Goal: Task Accomplishment & Management: Manage account settings

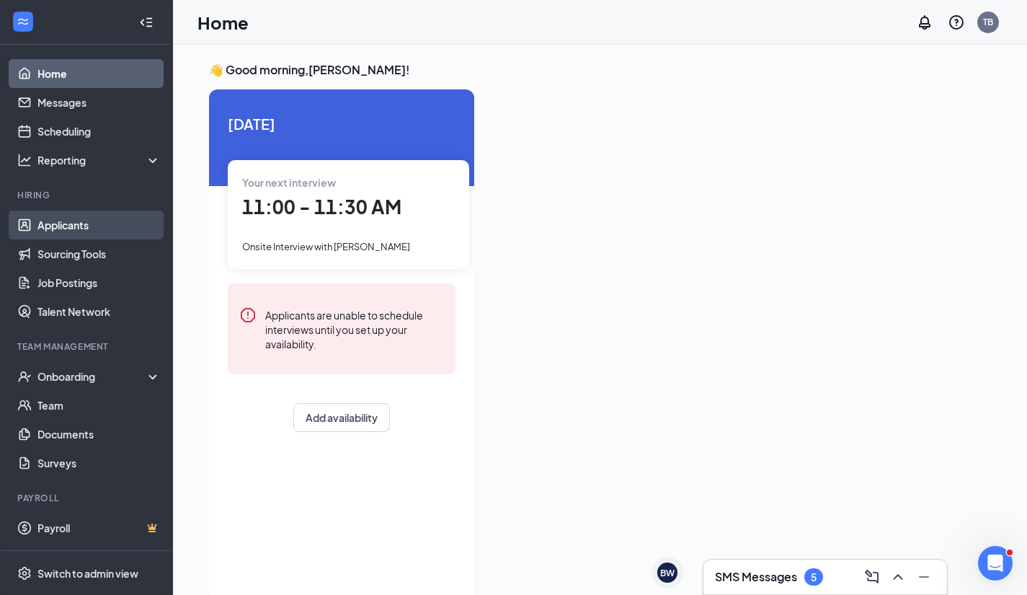
click at [81, 220] on link "Applicants" at bounding box center [98, 224] width 123 height 29
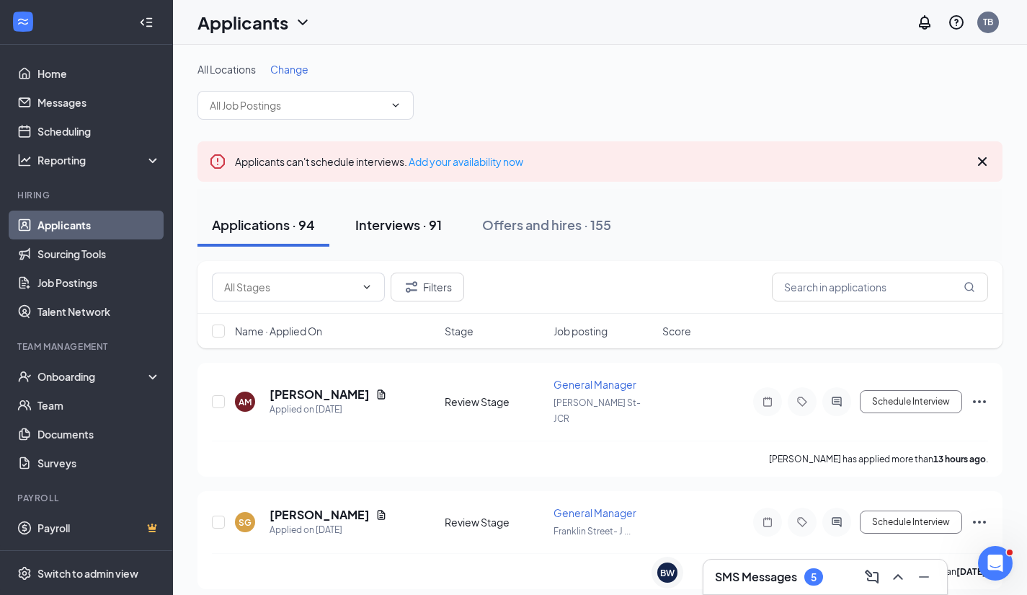
click at [422, 217] on div "Interviews · 91" at bounding box center [398, 225] width 87 height 18
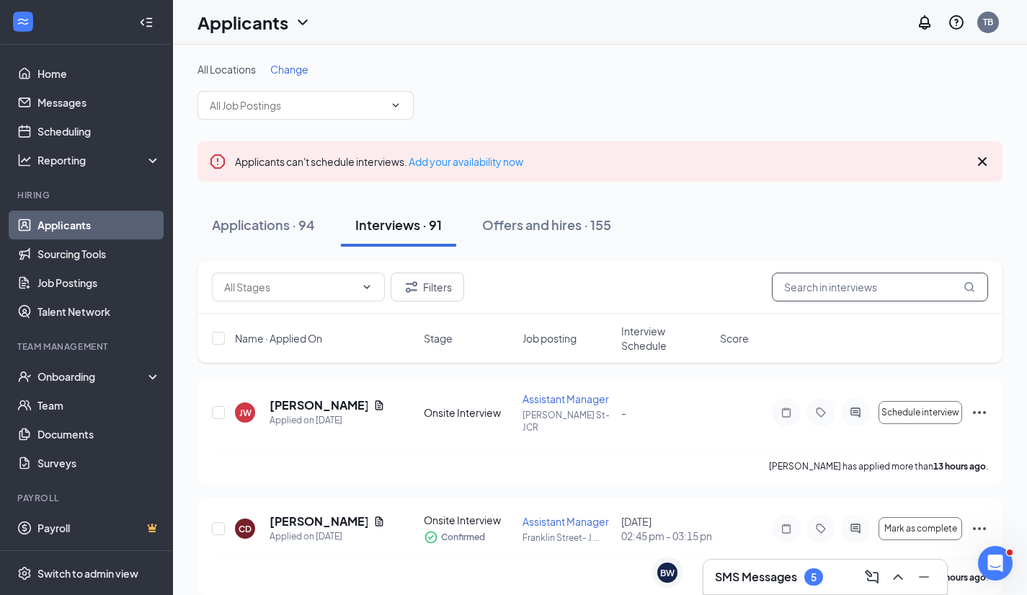
click at [933, 288] on input "text" at bounding box center [880, 286] width 216 height 29
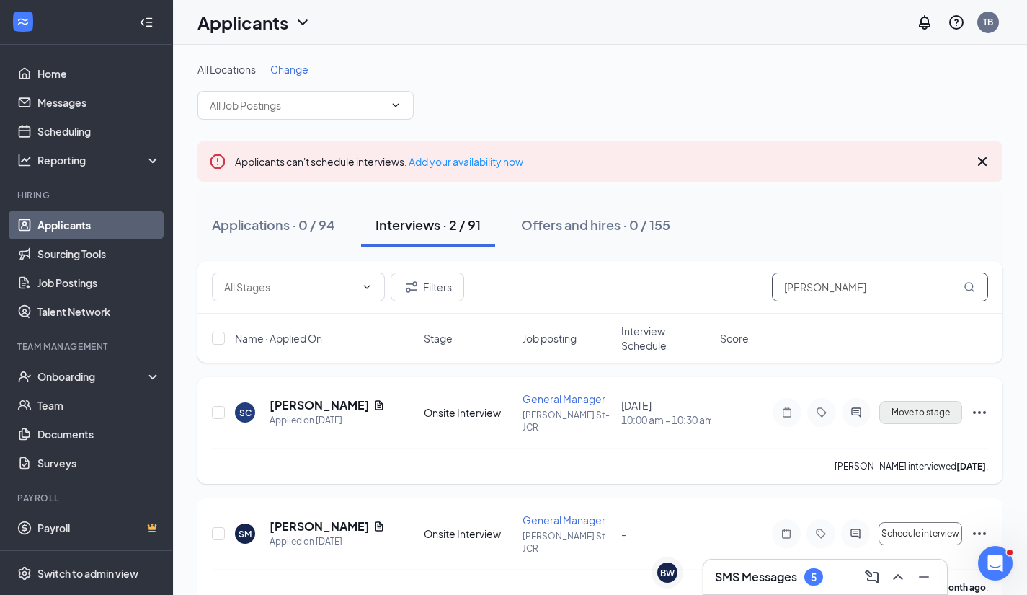
type input "[PERSON_NAME]"
click at [921, 417] on span "Move to stage" at bounding box center [921, 412] width 58 height 10
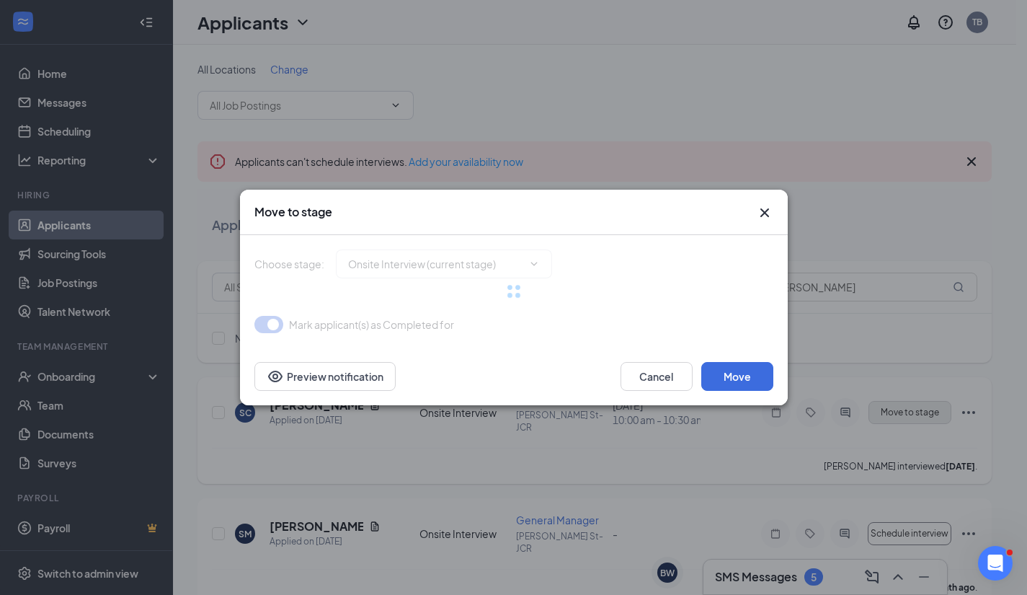
type input "Hiring Complete (final stage)"
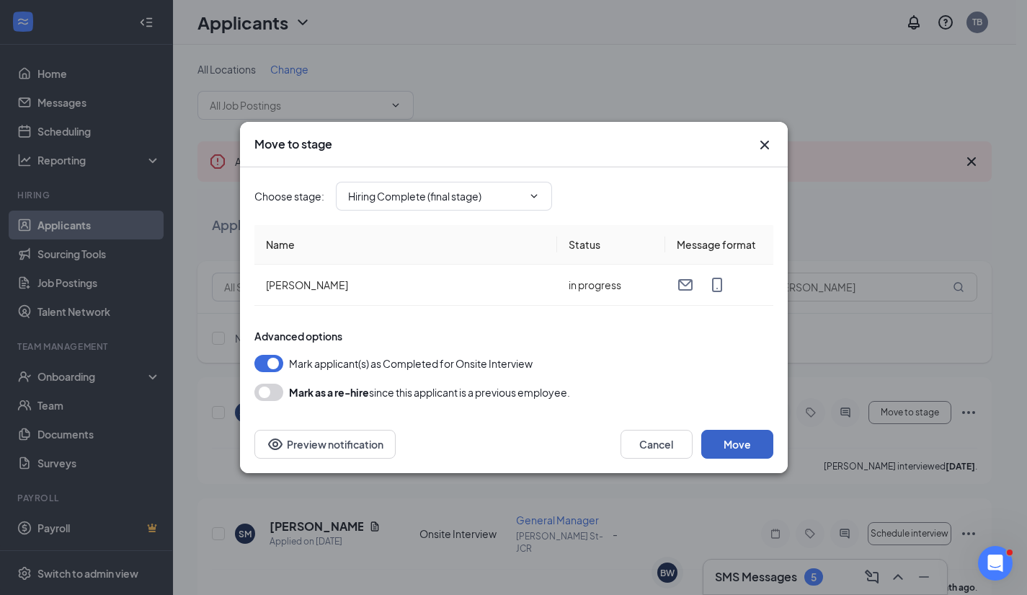
click at [730, 444] on button "Move" at bounding box center [737, 444] width 72 height 29
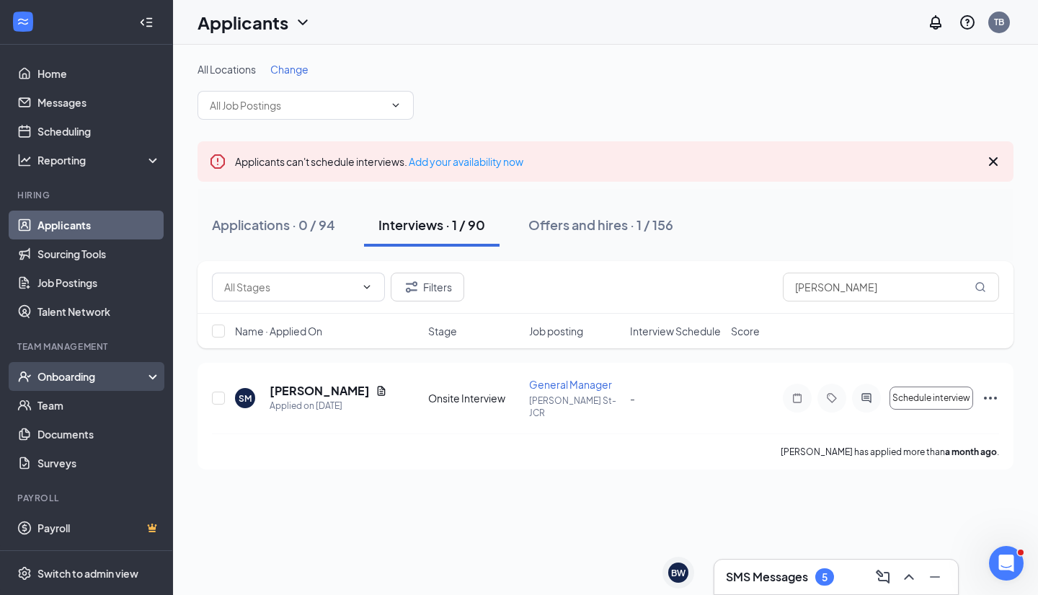
click at [61, 383] on div "Onboarding" at bounding box center [92, 376] width 111 height 14
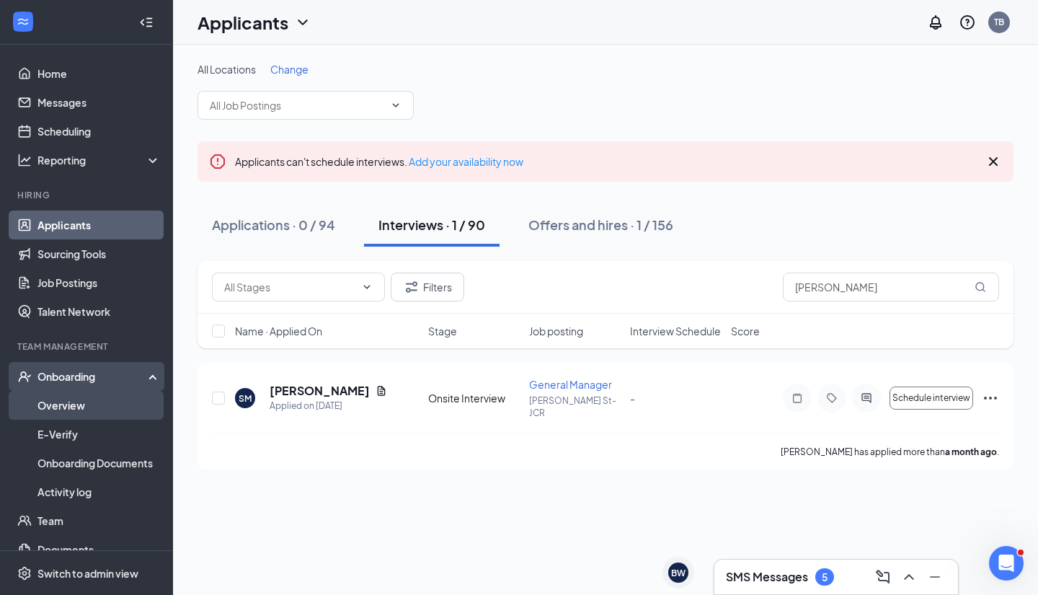
click at [65, 407] on link "Overview" at bounding box center [98, 405] width 123 height 29
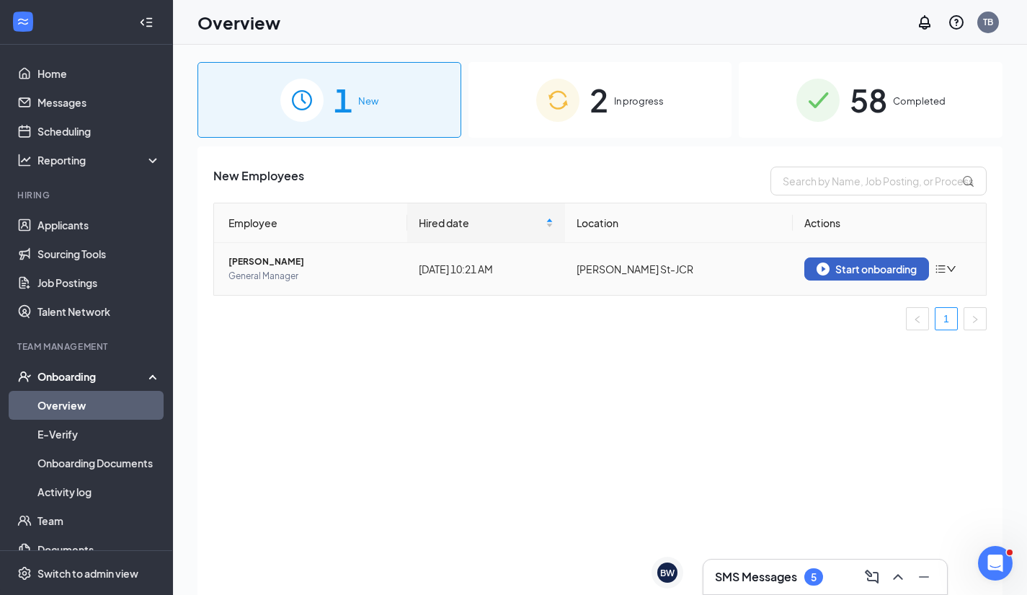
click at [835, 265] on div "Start onboarding" at bounding box center [867, 268] width 100 height 13
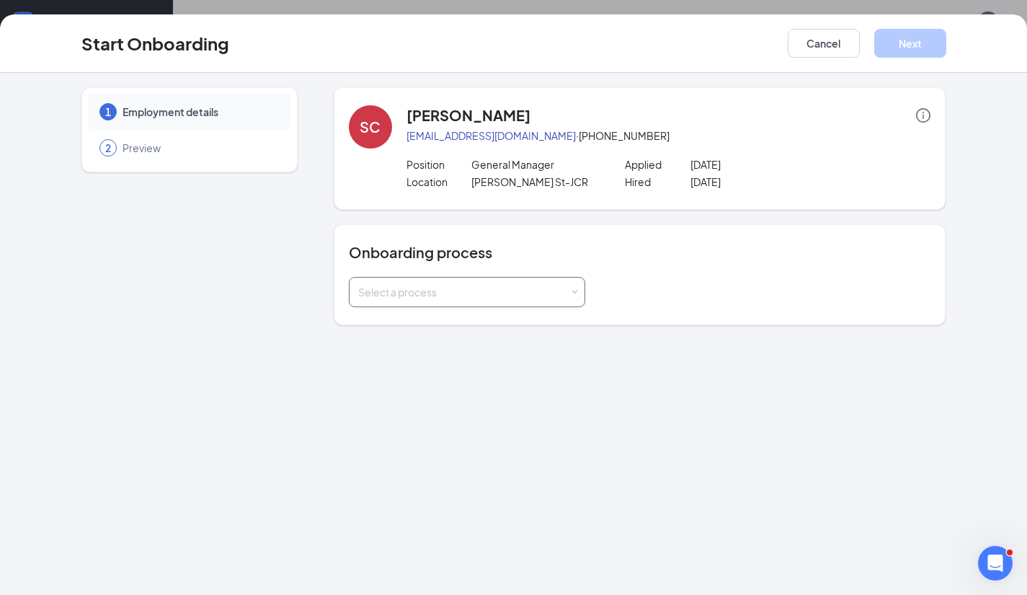
click at [569, 293] on div "Select a process" at bounding box center [463, 292] width 211 height 14
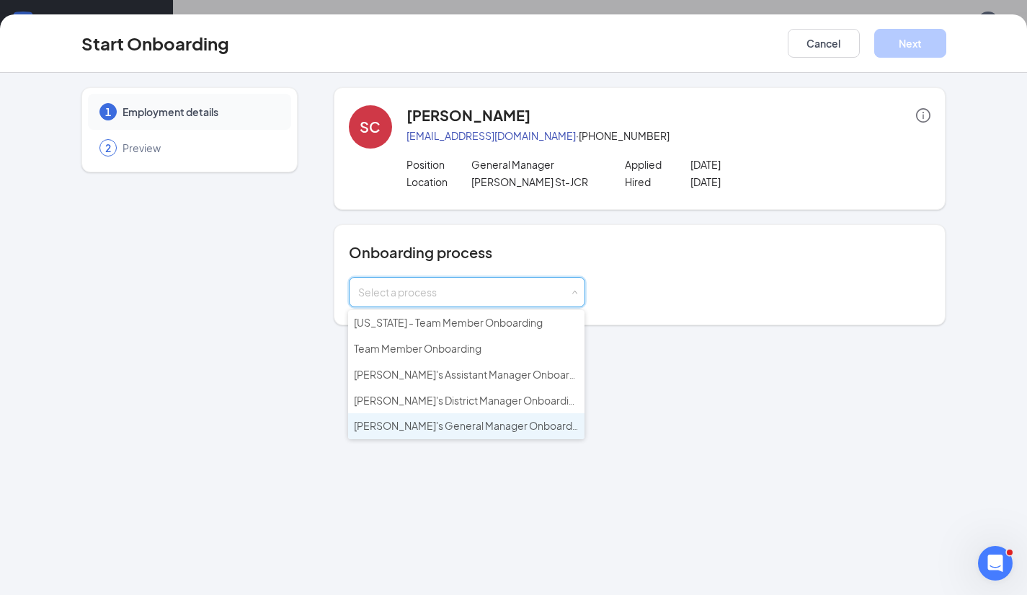
click at [518, 428] on li "[PERSON_NAME]'s General Manager Onboarding" at bounding box center [466, 426] width 236 height 26
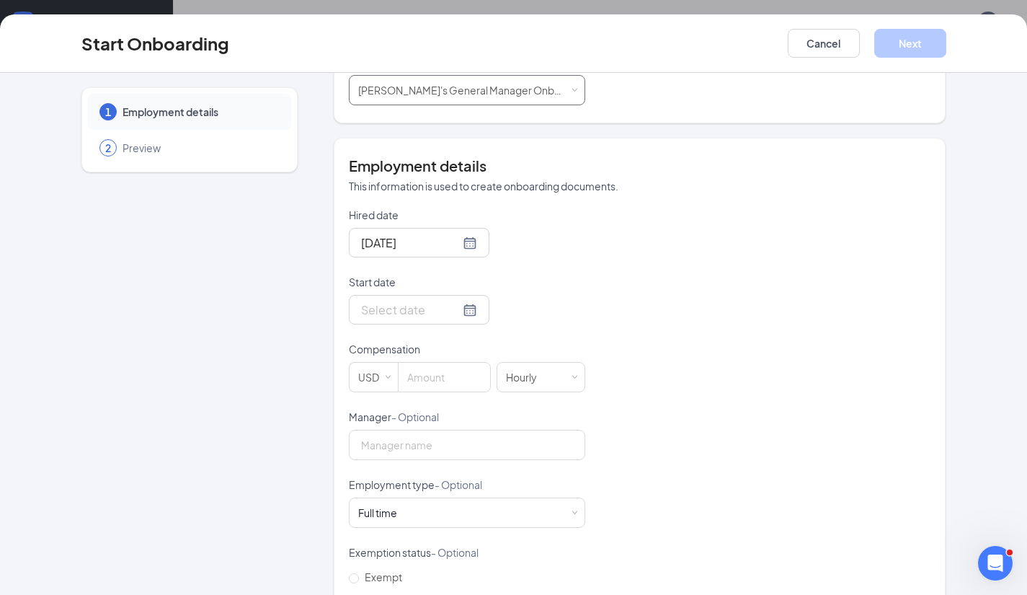
scroll to position [203, 0]
click at [447, 301] on div at bounding box center [419, 309] width 116 height 18
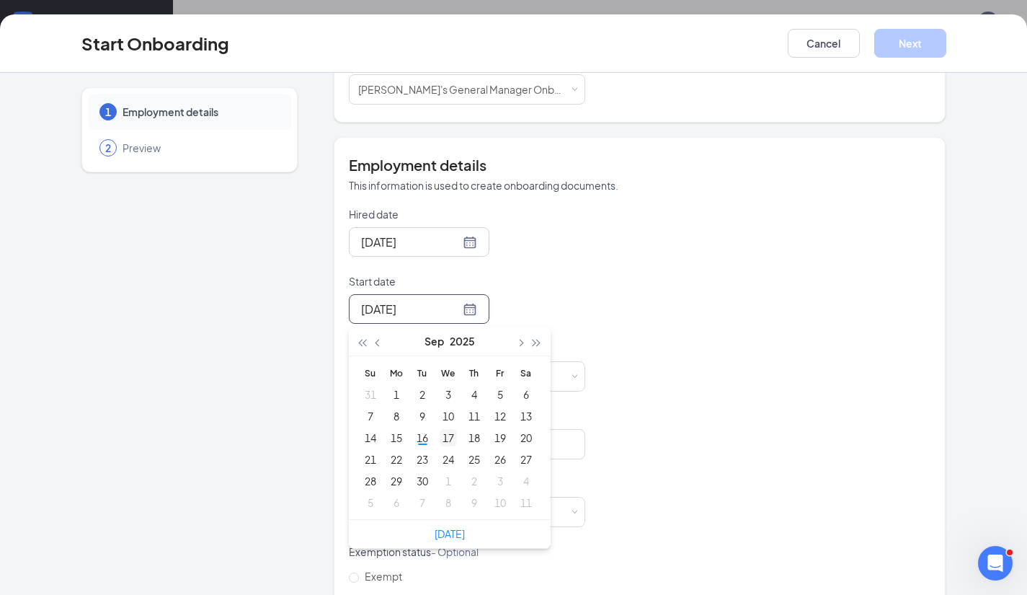
type input "[DATE]"
click at [443, 435] on div "17" at bounding box center [448, 437] width 17 height 17
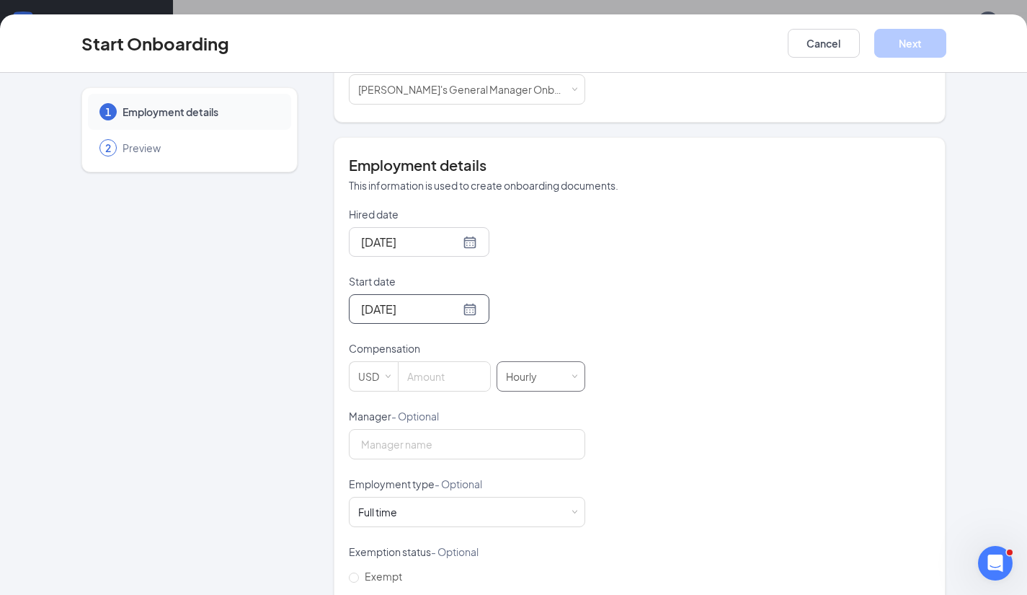
click at [557, 368] on div "Hourly" at bounding box center [541, 376] width 70 height 29
click at [534, 503] on li "Yearly" at bounding box center [535, 501] width 89 height 24
click at [432, 381] on input at bounding box center [445, 376] width 92 height 29
type input "55000"
click at [484, 443] on input "Manager - Optional" at bounding box center [467, 444] width 236 height 30
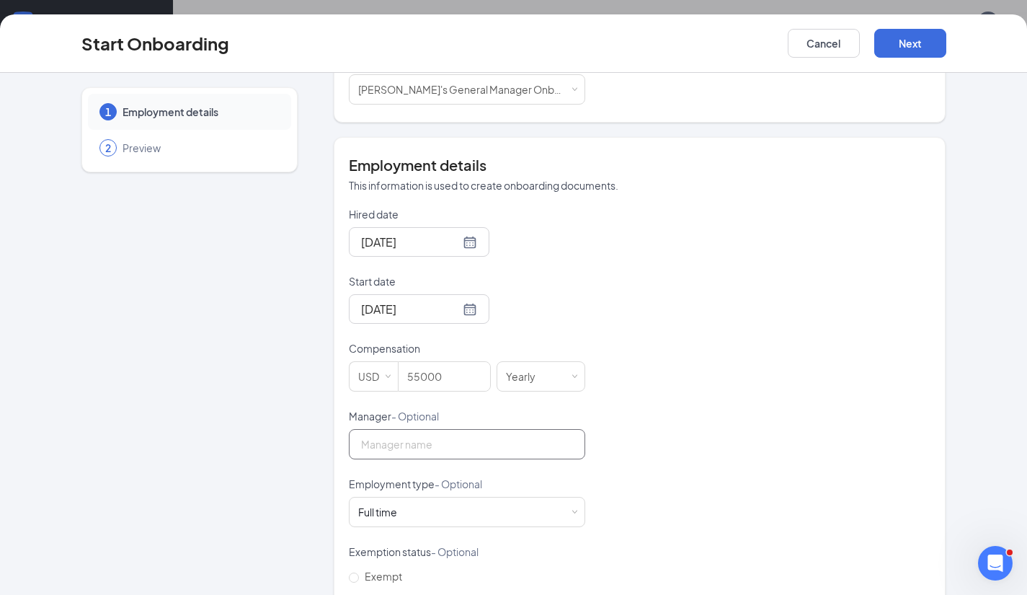
type input "[PERSON_NAME]"
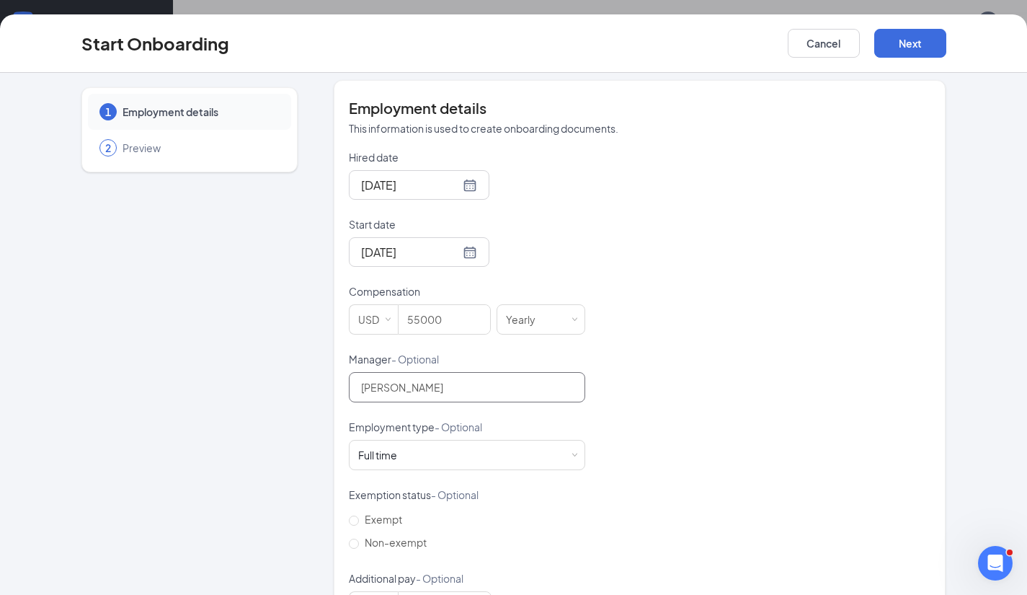
scroll to position [263, 0]
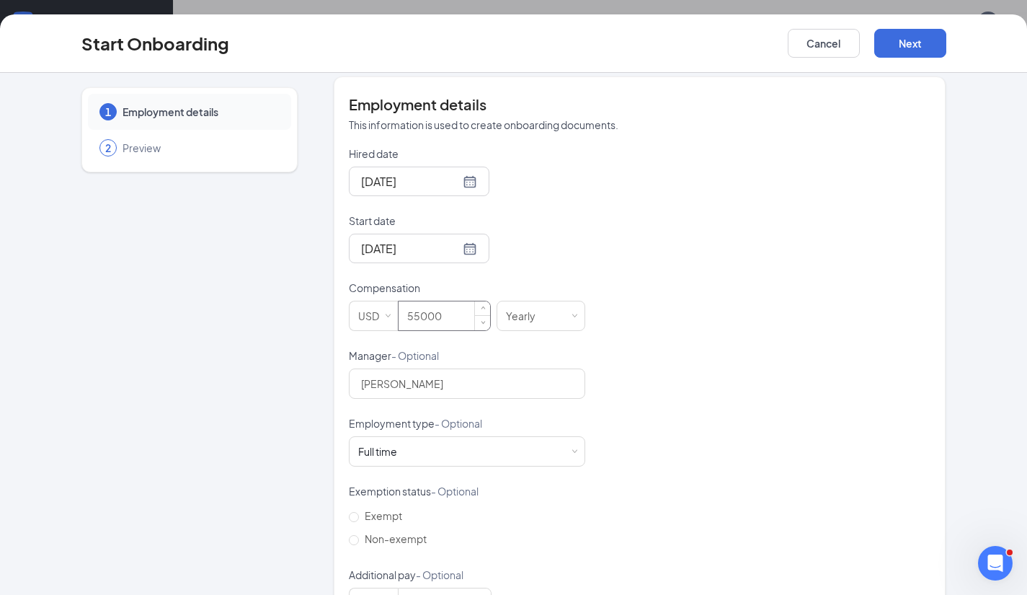
click at [443, 316] on input "55000" at bounding box center [445, 315] width 92 height 29
click at [646, 402] on div "Hired date [DATE] Start date [DATE] [DATE] Su Mo Tu We Th Fr Sa 31 1 2 3 4 5 6 …" at bounding box center [640, 381] width 582 height 471
type input "55000"
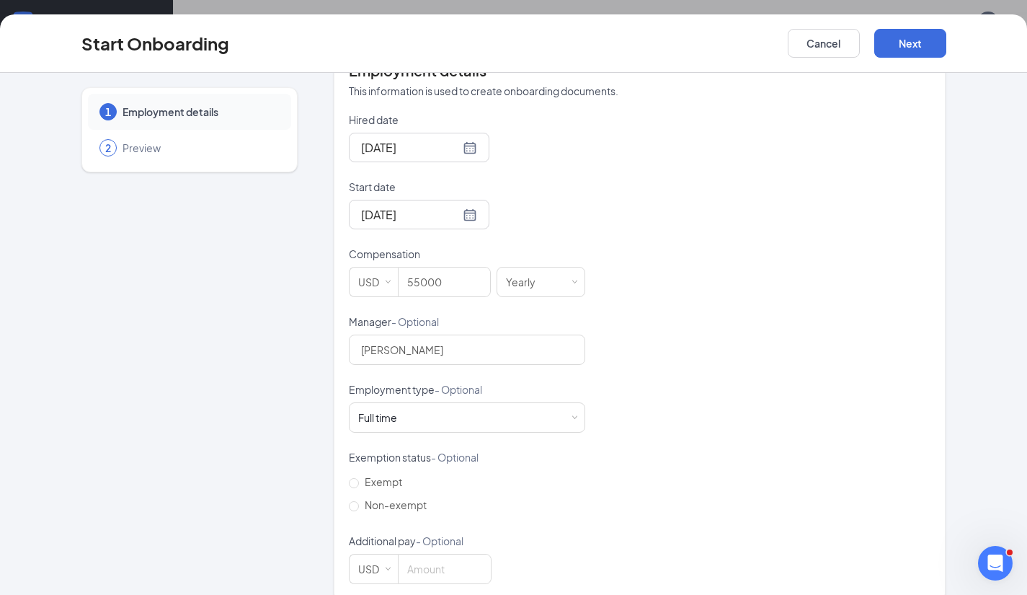
scroll to position [319, 0]
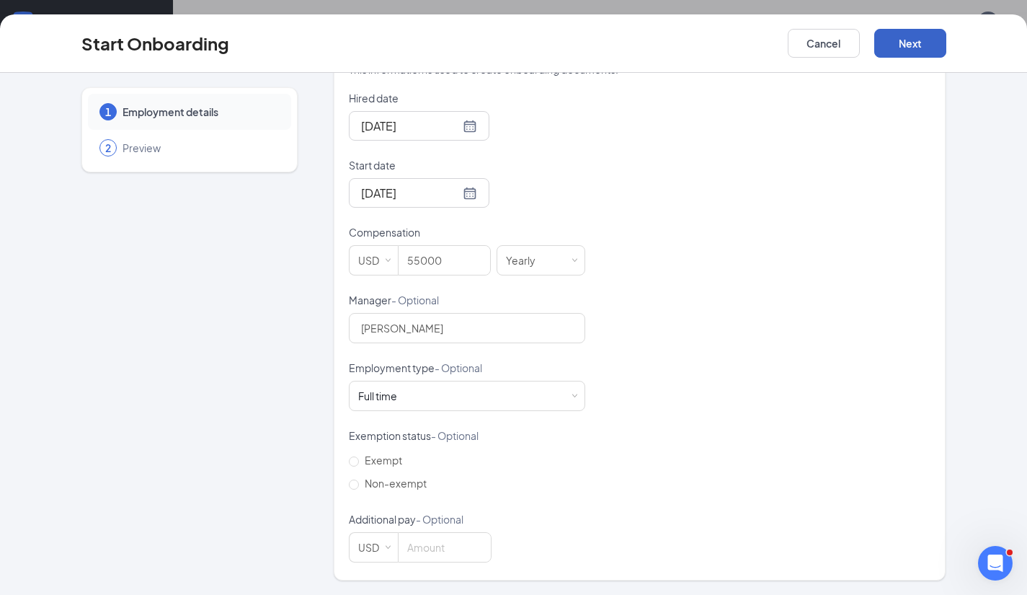
click at [913, 42] on button "Next" at bounding box center [910, 43] width 72 height 29
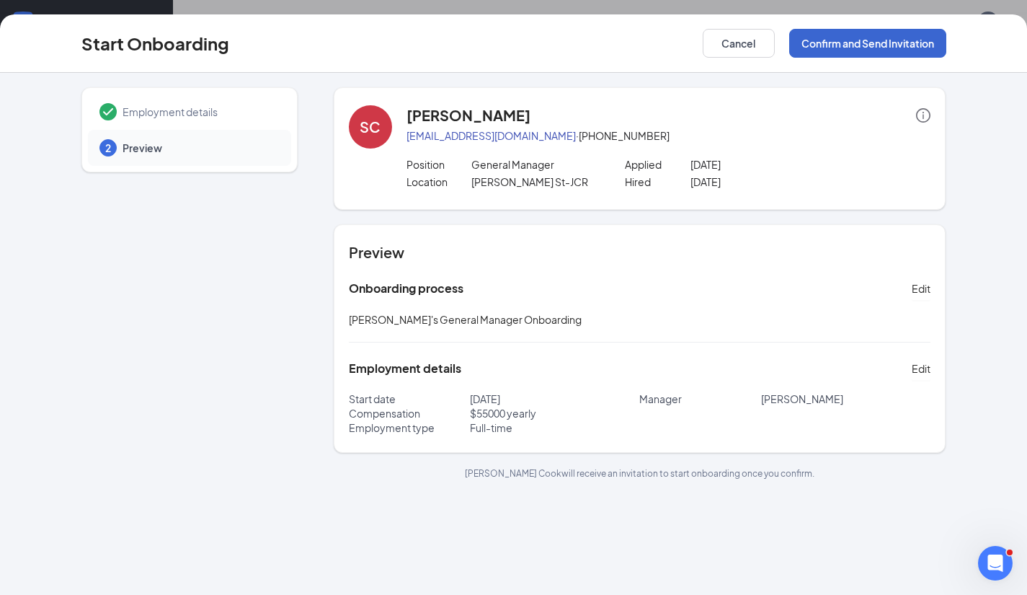
scroll to position [0, 0]
click at [871, 33] on button "Confirm and Send Invitation" at bounding box center [867, 43] width 157 height 29
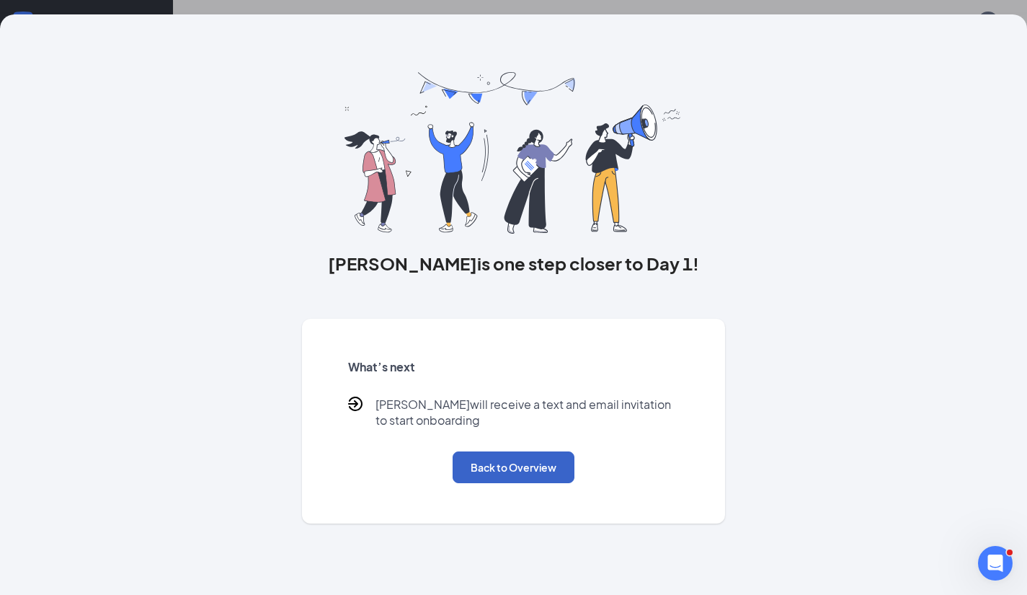
click at [541, 469] on button "Back to Overview" at bounding box center [514, 467] width 122 height 32
